Goal: Navigation & Orientation: Find specific page/section

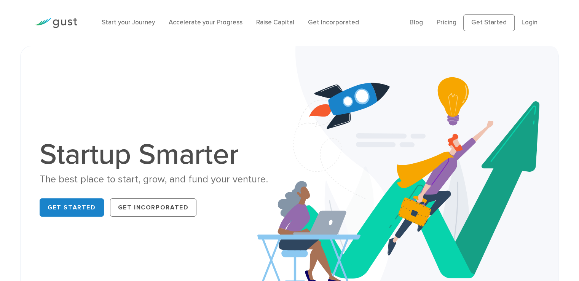
click at [58, 20] on img at bounding box center [56, 23] width 43 height 10
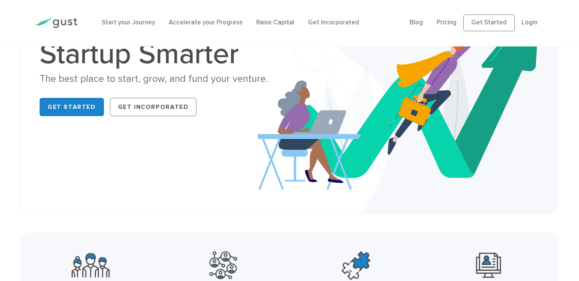
scroll to position [114, 0]
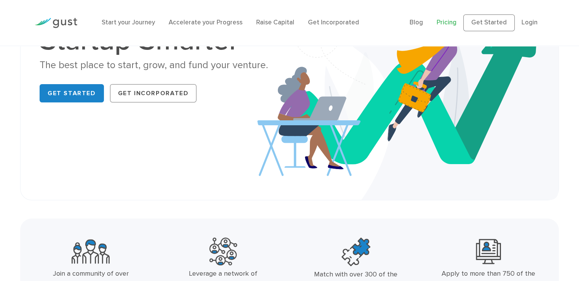
click at [446, 22] on link "Pricing" at bounding box center [446, 23] width 20 height 8
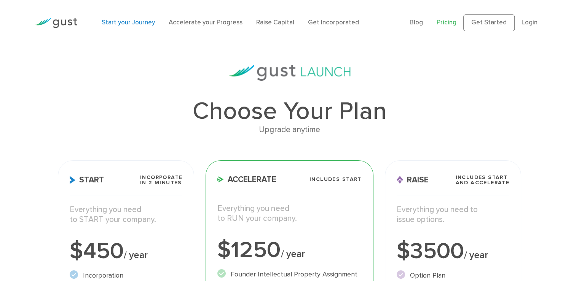
click at [134, 25] on link "Start your Journey" at bounding box center [128, 23] width 53 height 8
